Goal: Task Accomplishment & Management: Use online tool/utility

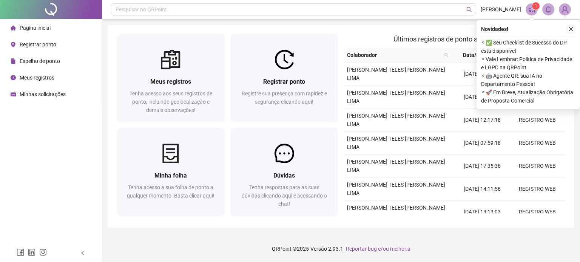
click at [569, 29] on icon "close" at bounding box center [570, 28] width 5 height 5
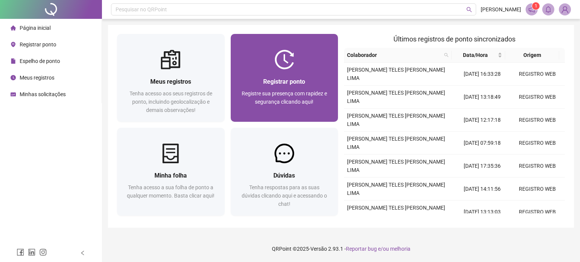
click at [299, 95] on span "Registre sua presença com rapidez e segurança clicando aqui!" at bounding box center [284, 98] width 85 height 14
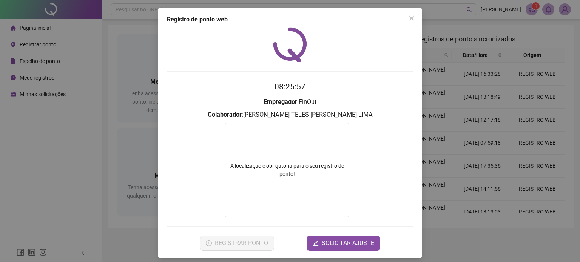
click at [409, 19] on icon "close" at bounding box center [412, 18] width 6 height 6
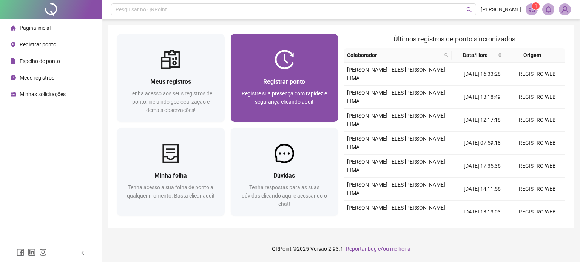
click at [310, 86] on div "Registrar ponto" at bounding box center [284, 81] width 89 height 9
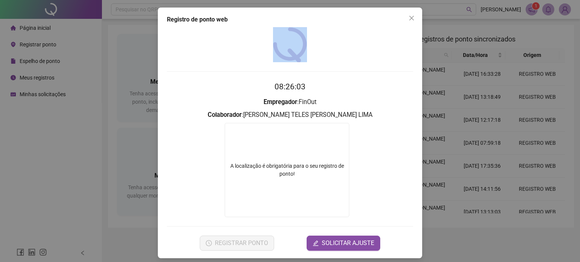
click at [401, 25] on div "Registro [PERSON_NAME] web 08:26:03 Empregador : [PERSON_NAME] : [PERSON_NAME] …" at bounding box center [290, 133] width 264 height 251
click at [411, 20] on icon "close" at bounding box center [412, 18] width 6 height 6
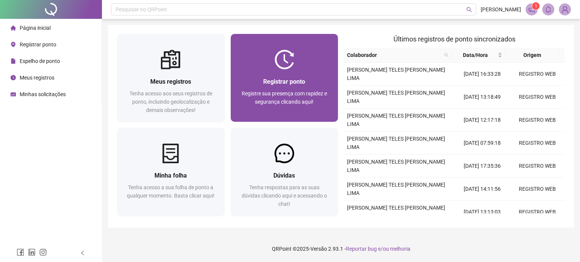
click at [297, 83] on span "Registrar ponto" at bounding box center [284, 81] width 42 height 7
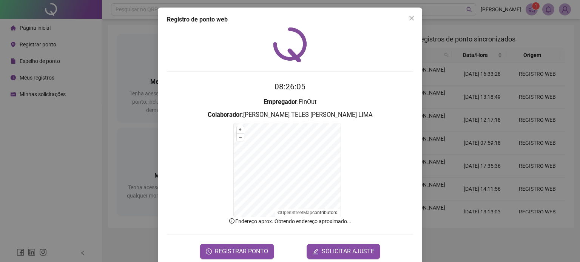
scroll to position [13, 0]
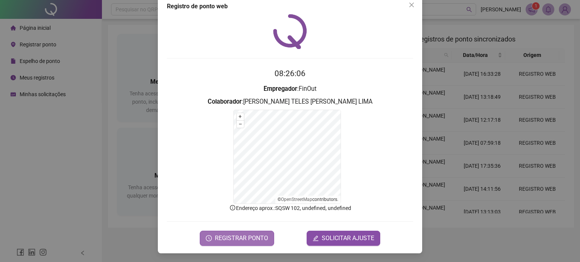
click at [245, 240] on span "REGISTRAR PONTO" at bounding box center [241, 238] width 53 height 9
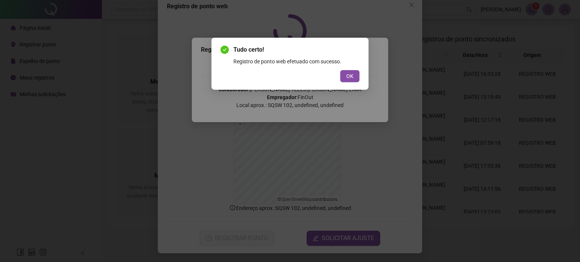
drag, startPoint x: 403, startPoint y: 16, endPoint x: 361, endPoint y: 55, distance: 56.9
click at [402, 16] on div "Tudo certo! Registro de ponto web efetuado com sucesso. OK" at bounding box center [290, 131] width 580 height 262
click at [355, 78] on button "OK" at bounding box center [349, 76] width 19 height 12
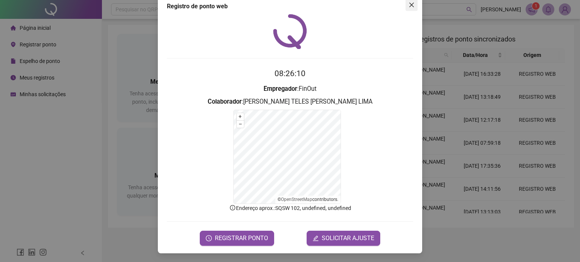
click at [409, 4] on icon "close" at bounding box center [412, 5] width 6 height 6
